Goal: Information Seeking & Learning: Understand process/instructions

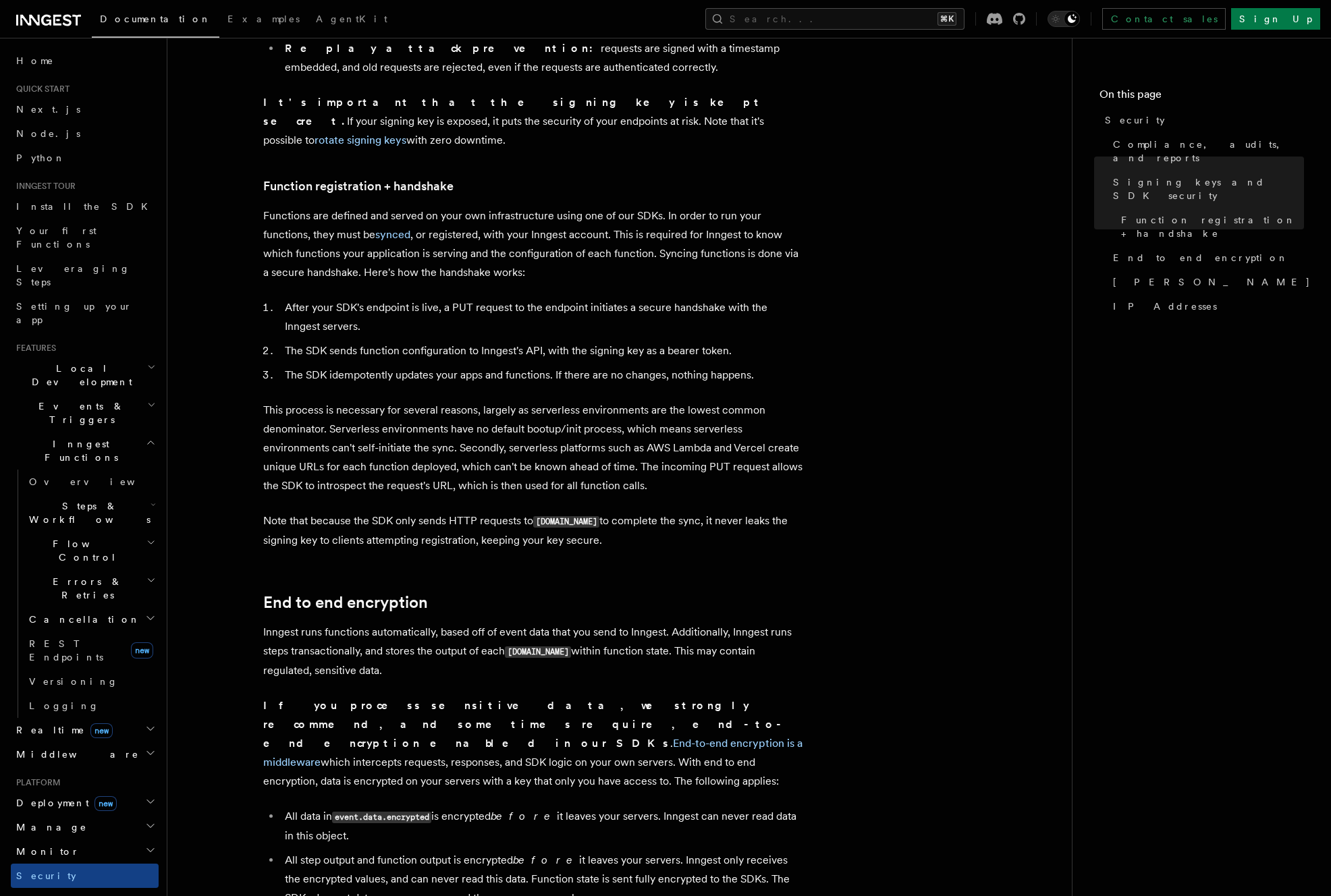
scroll to position [531, 0]
drag, startPoint x: 481, startPoint y: 292, endPoint x: 543, endPoint y: 295, distance: 62.1
click at [570, 300] on li "After your SDK's endpoint is live, a PUT request to the endpoint initiates a se…" at bounding box center [542, 319] width 522 height 38
click at [546, 300] on li "After your SDK's endpoint is live, a PUT request to the endpoint initiates a se…" at bounding box center [542, 319] width 522 height 38
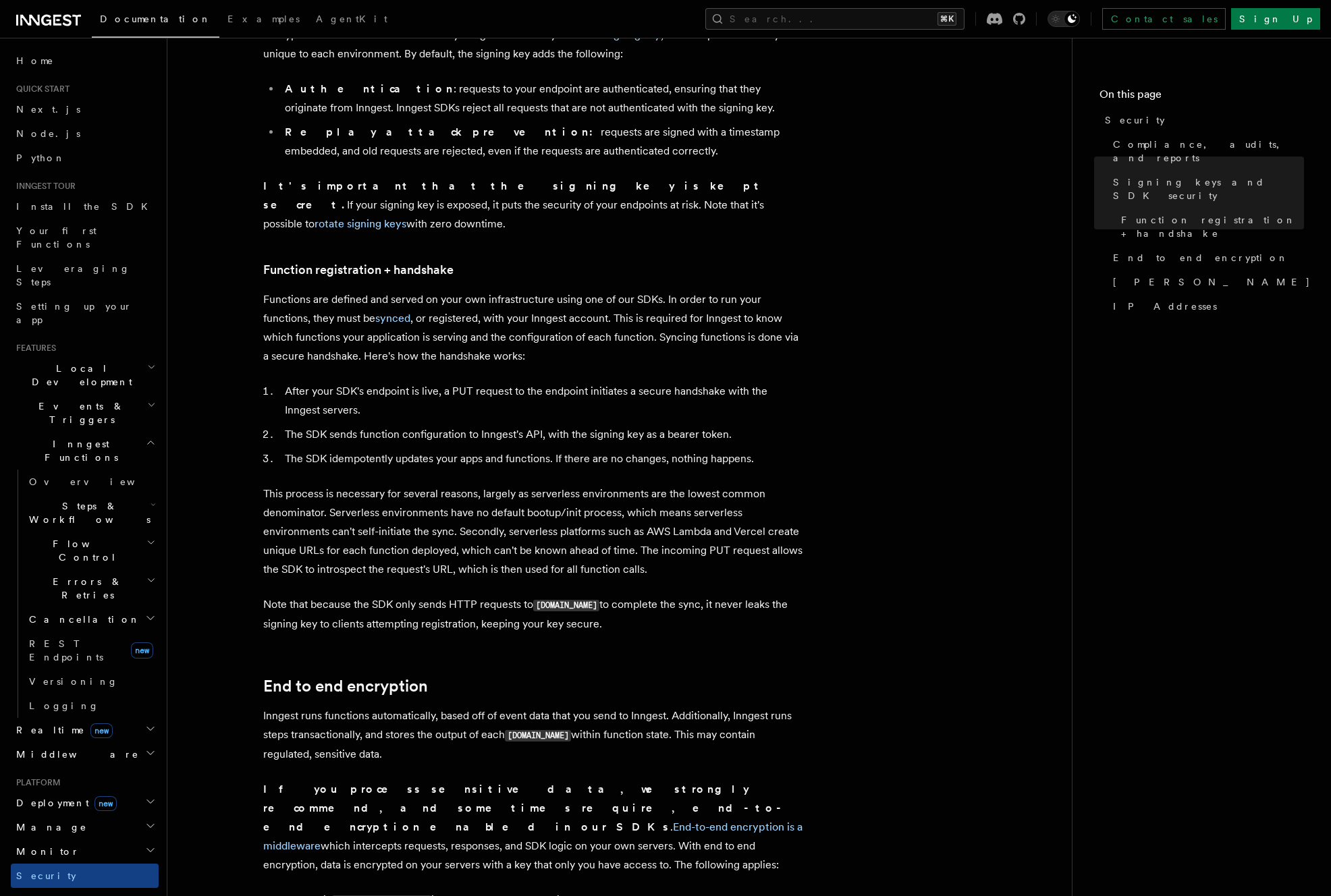
scroll to position [448, 0]
click at [354, 383] on li "After your SDK's endpoint is live, a PUT request to the endpoint initiates a se…" at bounding box center [542, 402] width 522 height 38
drag, startPoint x: 318, startPoint y: 375, endPoint x: 341, endPoint y: 372, distance: 23.2
click at [385, 383] on li "After your SDK's endpoint is live, a PUT request to the endpoint initiates a se…" at bounding box center [542, 402] width 522 height 38
drag, startPoint x: 333, startPoint y: 372, endPoint x: 325, endPoint y: 375, distance: 8.5
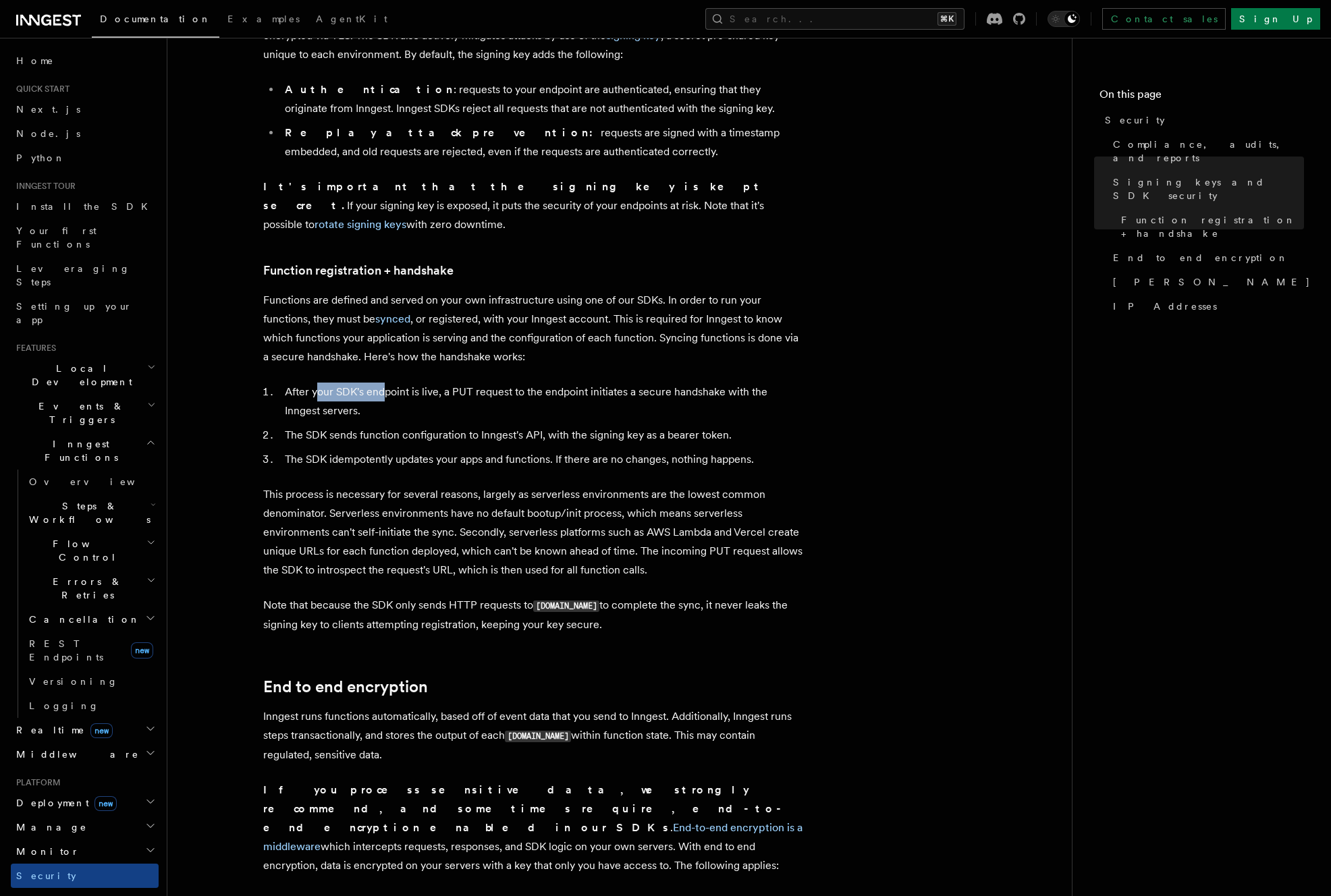
click at [333, 383] on li "After your SDK's endpoint is live, a PUT request to the endpoint initiates a se…" at bounding box center [542, 402] width 522 height 38
drag, startPoint x: 276, startPoint y: 375, endPoint x: 304, endPoint y: 367, distance: 29.1
click at [299, 383] on li "After your SDK's endpoint is live, a PUT request to the endpoint initiates a se…" at bounding box center [542, 402] width 522 height 38
drag, startPoint x: 304, startPoint y: 367, endPoint x: 314, endPoint y: 367, distance: 10.0
click at [314, 383] on li "After your SDK's endpoint is live, a PUT request to the endpoint initiates a se…" at bounding box center [542, 402] width 522 height 38
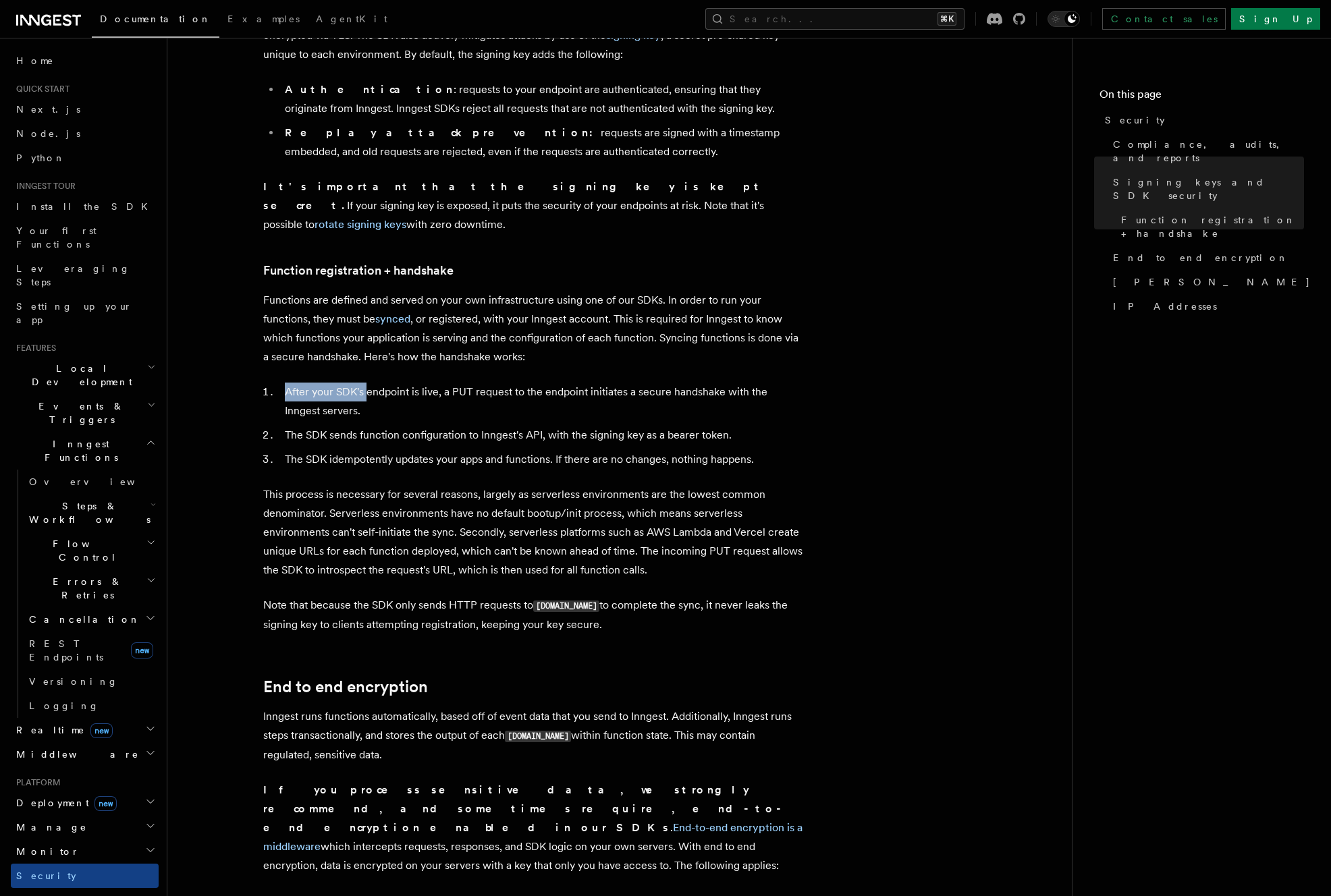
drag, startPoint x: 291, startPoint y: 373, endPoint x: 371, endPoint y: 368, distance: 80.2
click at [370, 383] on li "After your SDK's endpoint is live, a PUT request to the endpoint initiates a se…" at bounding box center [542, 402] width 522 height 38
click at [367, 383] on li "After your SDK's endpoint is live, a PUT request to the endpoint initiates a se…" at bounding box center [542, 402] width 522 height 38
drag, startPoint x: 253, startPoint y: 368, endPoint x: 472, endPoint y: 370, distance: 219.0
click at [435, 373] on article "Platform Security Security is a primary consideration when moving systems into …" at bounding box center [619, 771] width 861 height 2321
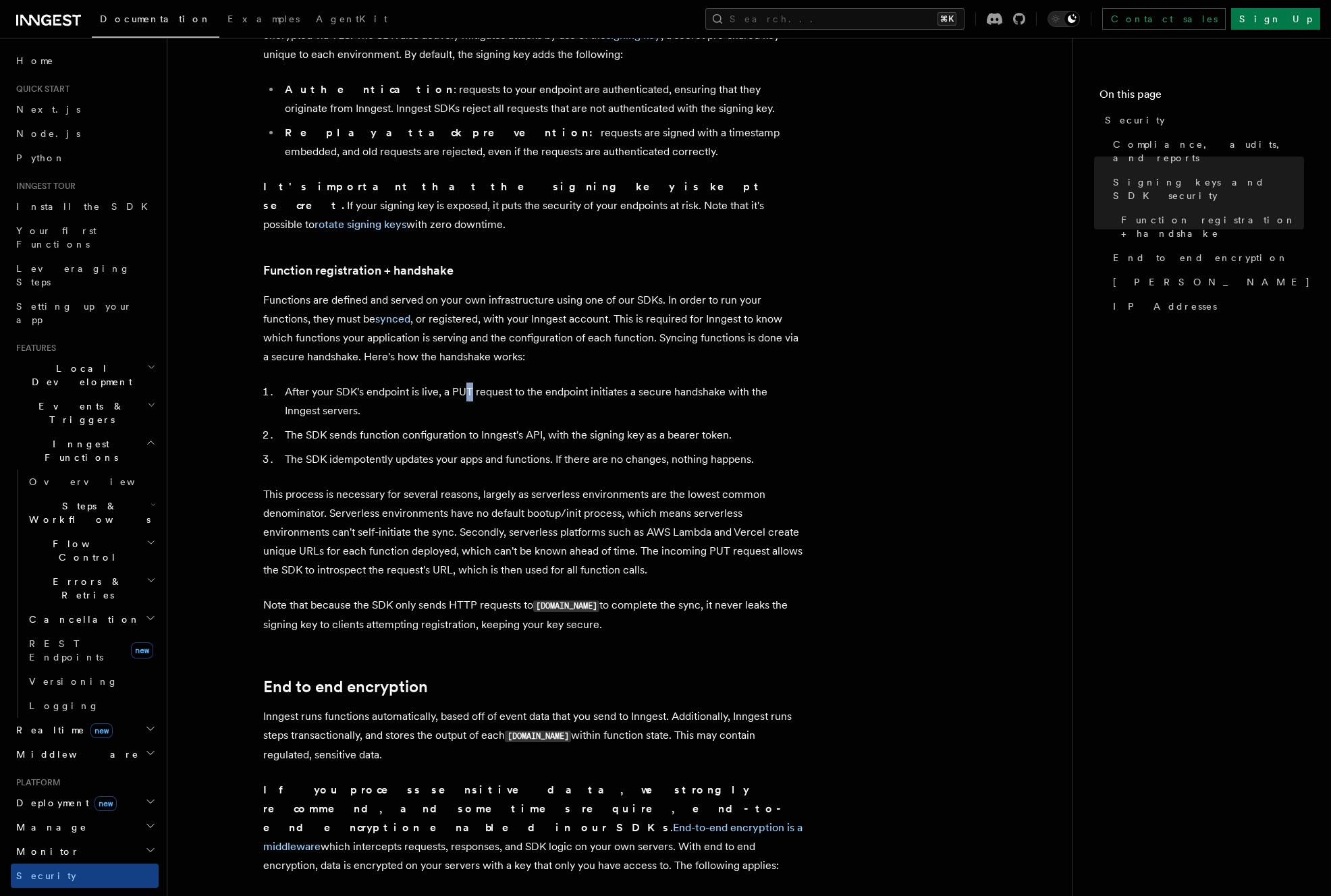
click at [464, 383] on li "After your SDK's endpoint is live, a PUT request to the endpoint initiates a se…" at bounding box center [542, 402] width 522 height 38
click at [471, 821] on link "End-to-end encryption is a middleware" at bounding box center [532, 836] width 539 height 31
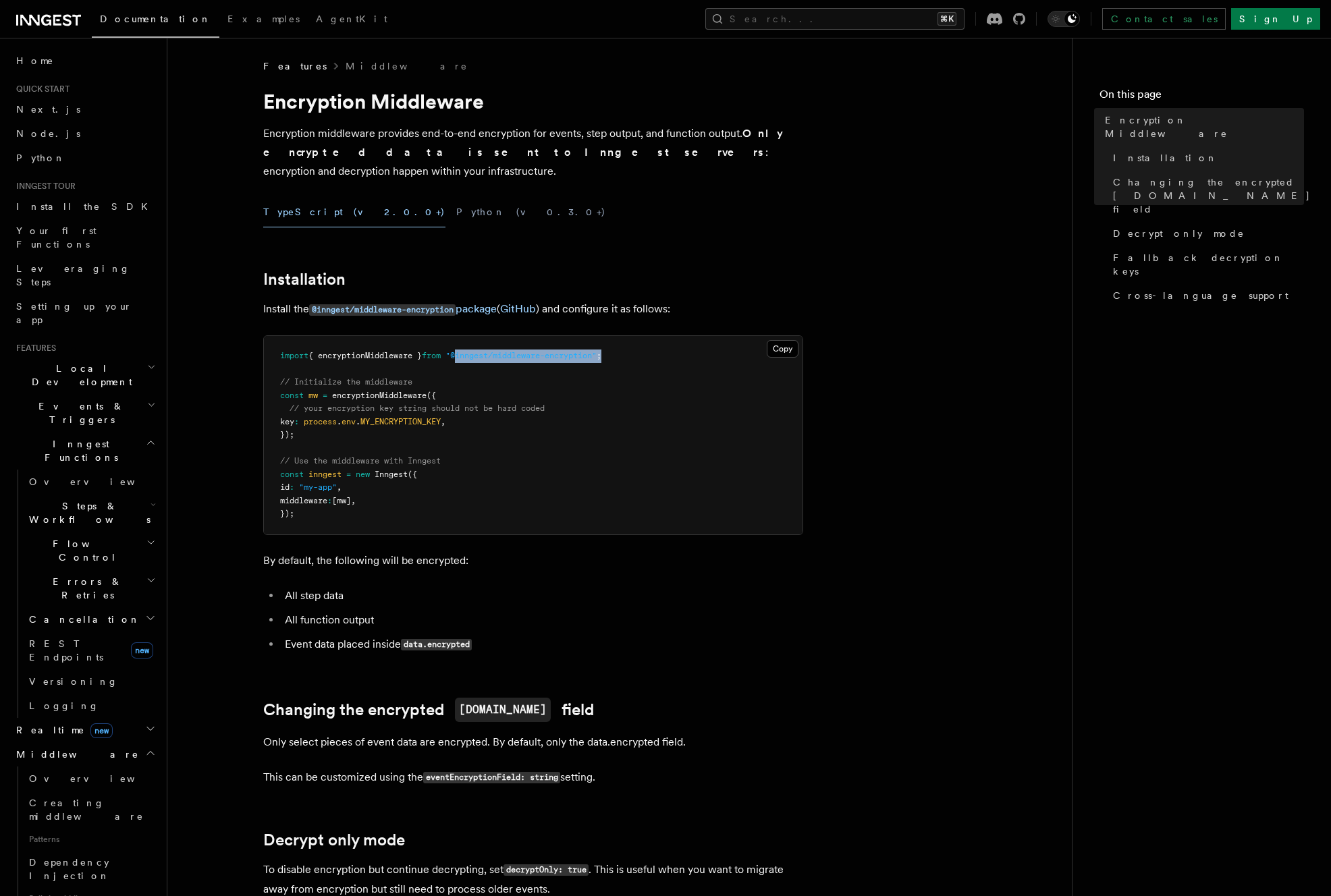
drag, startPoint x: 629, startPoint y: 337, endPoint x: 468, endPoint y: 340, distance: 161.0
click at [468, 340] on pre "import { encryptionMiddleware } from "@inngest/middleware-encryption" ; // Init…" at bounding box center [533, 435] width 539 height 198
copy span "inngest/middleware-encryption" ;"
